Goal: Task Accomplishment & Management: Manage account settings

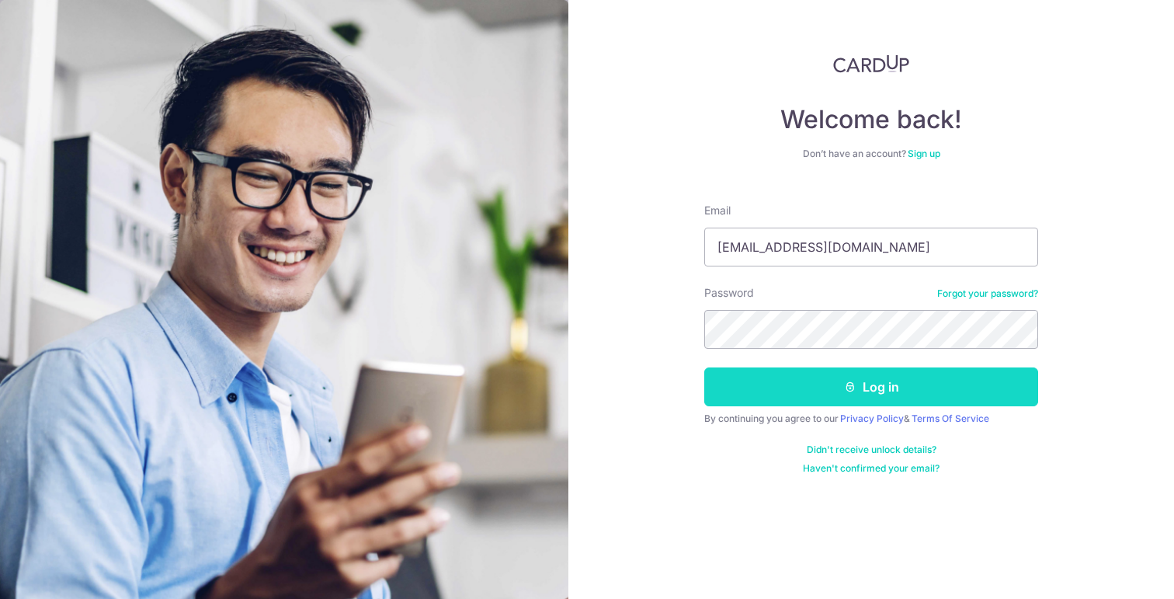
click at [843, 389] on button "Log in" at bounding box center [871, 386] width 334 height 39
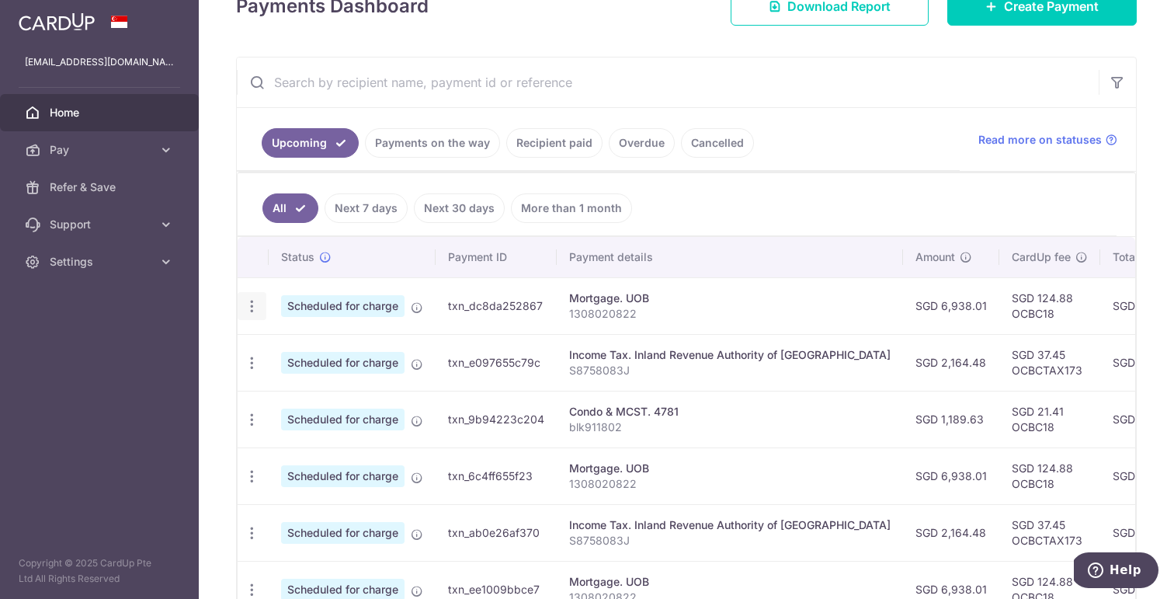
click at [247, 306] on icon "button" at bounding box center [252, 306] width 16 height 16
click at [308, 384] on span "Cancel payment" at bounding box center [335, 386] width 104 height 19
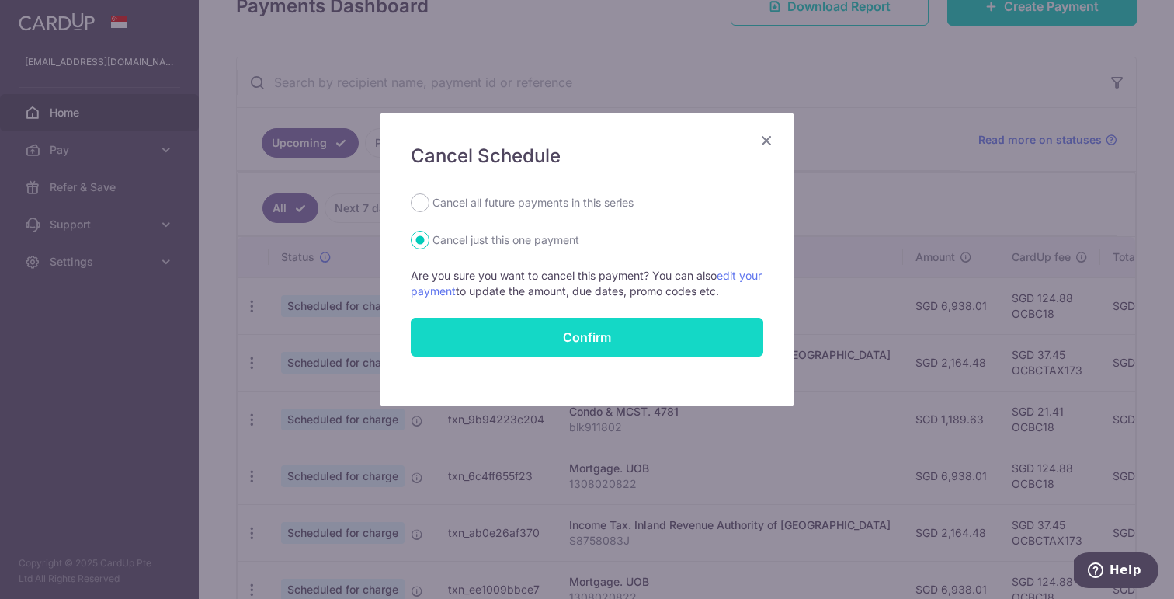
click at [503, 336] on button "Confirm" at bounding box center [587, 337] width 353 height 39
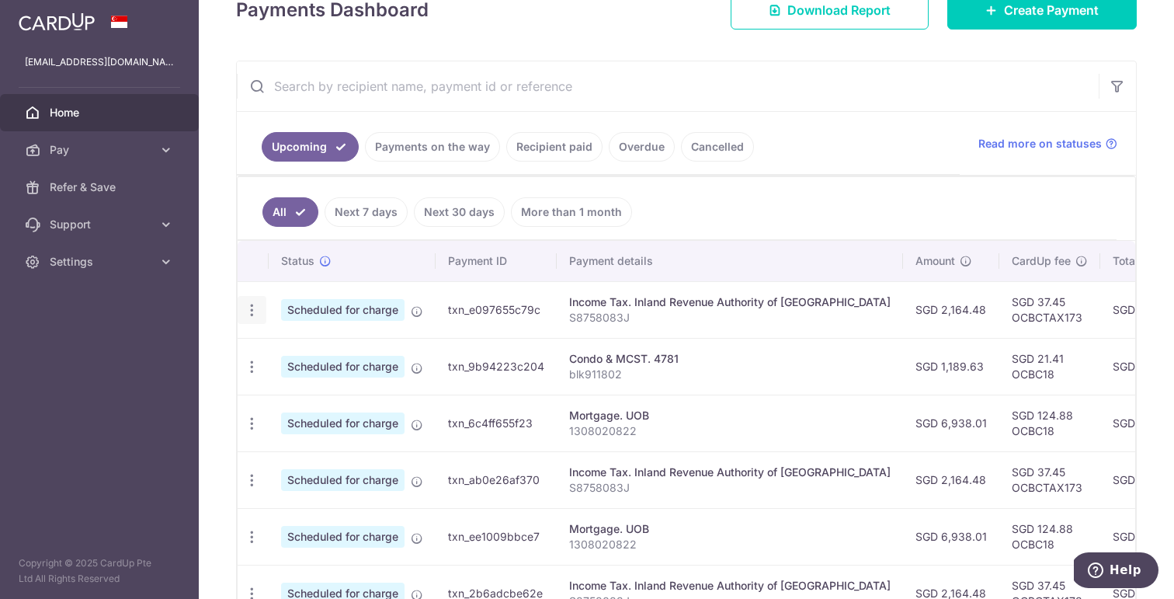
click at [252, 315] on icon "button" at bounding box center [252, 310] width 16 height 16
click at [308, 384] on span "Cancel payment" at bounding box center [335, 390] width 104 height 19
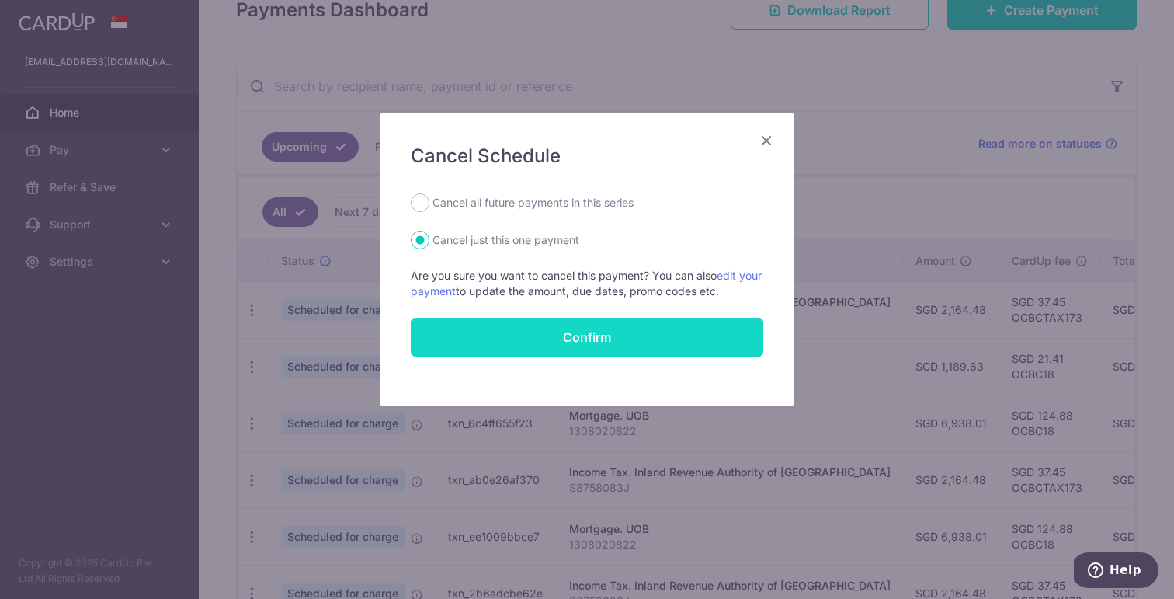
click at [546, 329] on button "Confirm" at bounding box center [587, 337] width 353 height 39
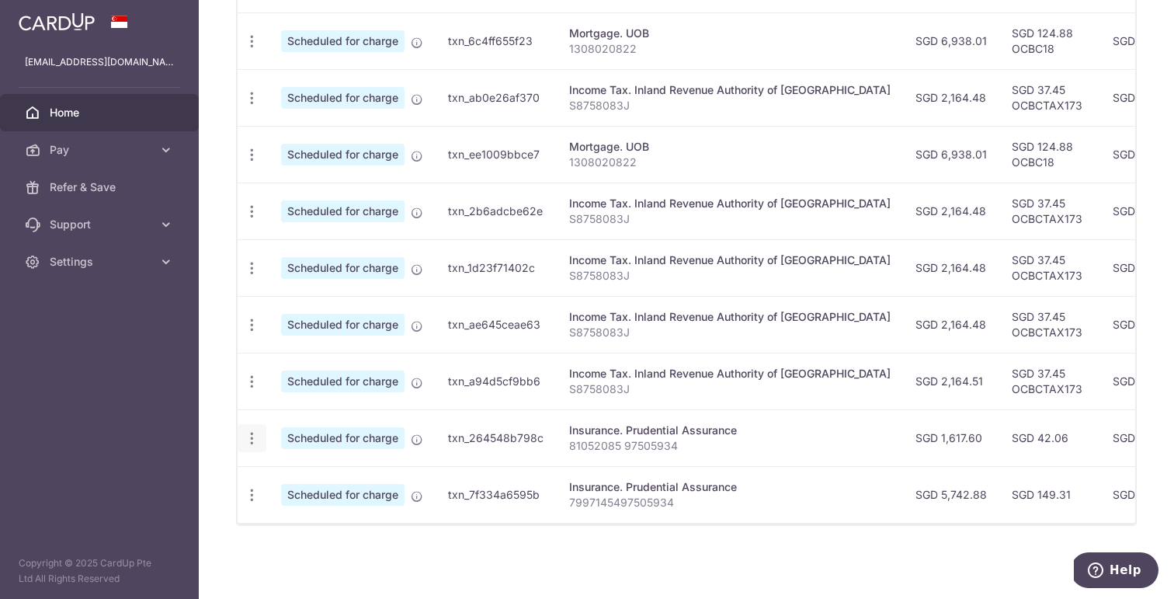
click at [251, 437] on icon "button" at bounding box center [252, 438] width 16 height 16
click at [507, 576] on div "× Pause Schedule Pause all future payments in this series Pause just this one p…" at bounding box center [687, 299] width 976 height 599
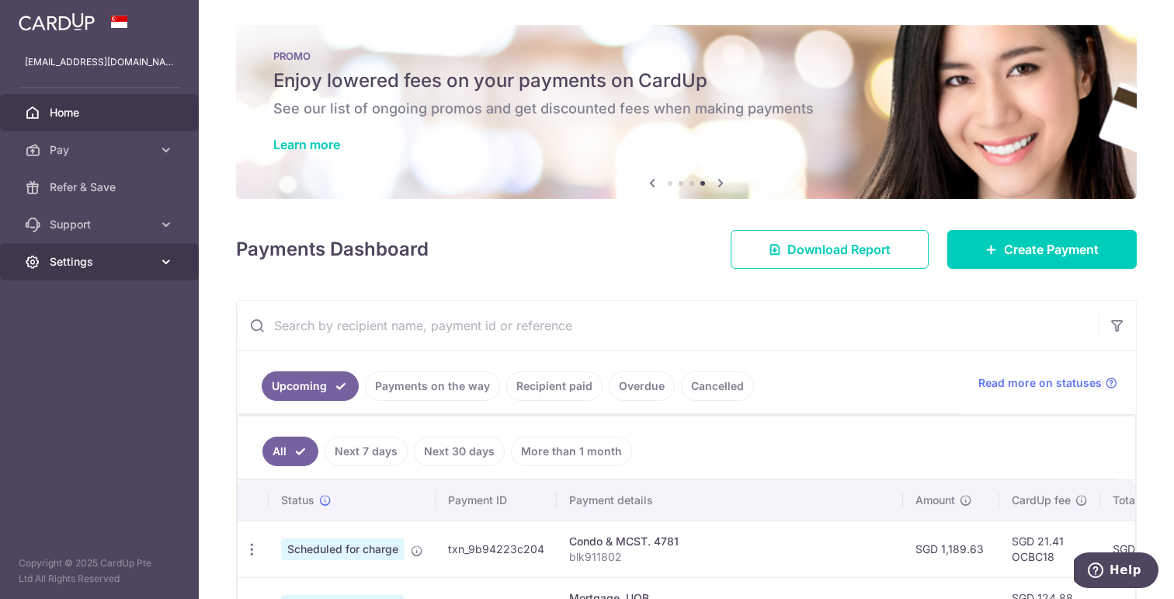
click at [164, 267] on icon at bounding box center [166, 262] width 16 height 16
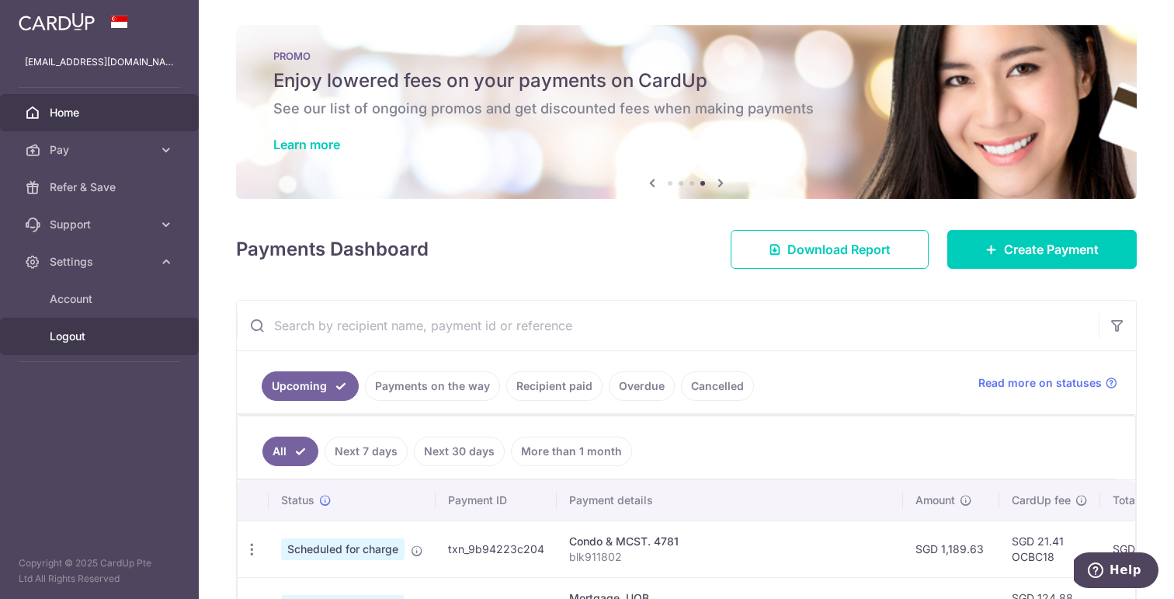
click at [70, 339] on span "Logout" at bounding box center [101, 337] width 103 height 16
